Goal: Find specific page/section: Find specific page/section

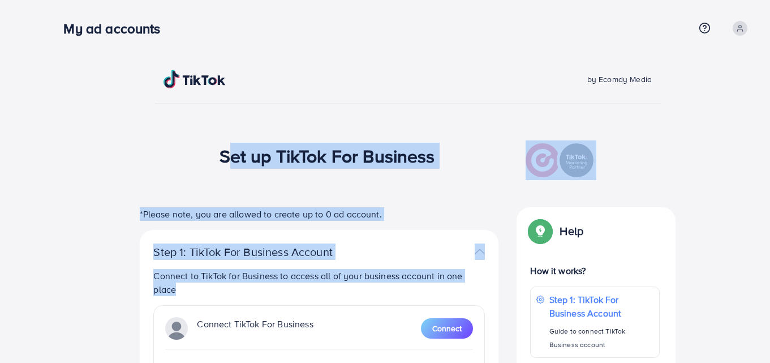
drag, startPoint x: 200, startPoint y: 148, endPoint x: 422, endPoint y: 318, distance: 279.5
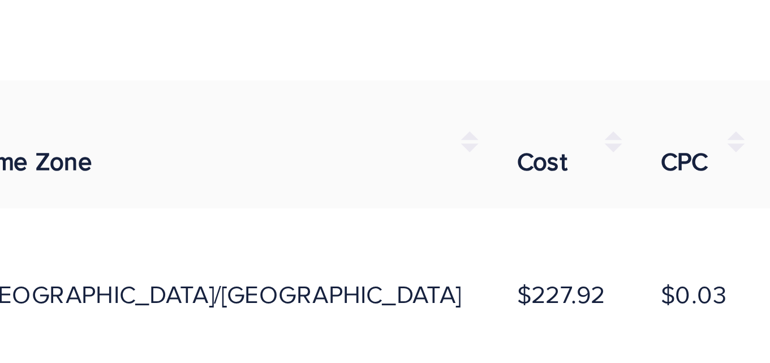
scroll to position [65, 0]
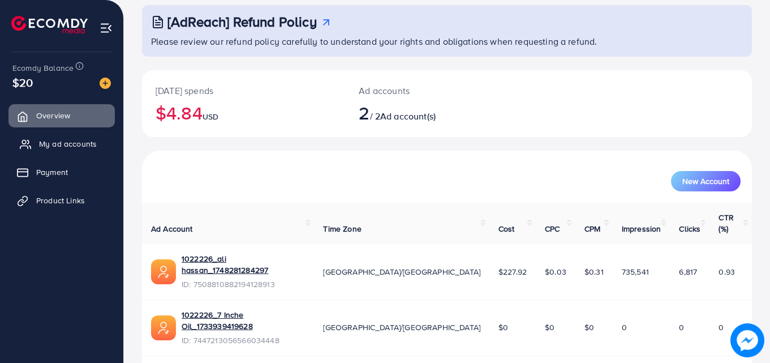
click at [79, 139] on span "My ad accounts" at bounding box center [68, 143] width 58 height 11
